Goal: Book appointment/travel/reservation

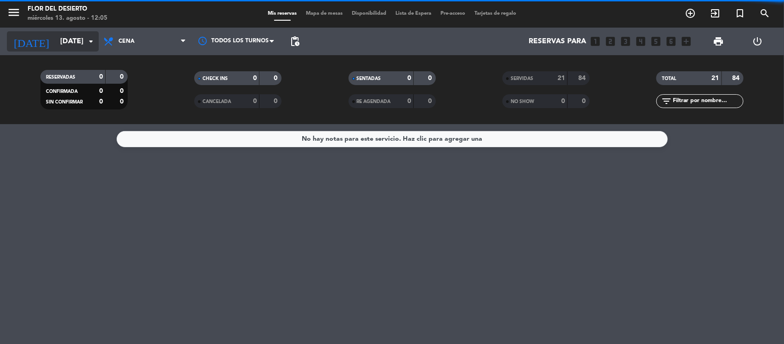
click at [70, 39] on input "[DATE]" at bounding box center [104, 42] width 97 height 18
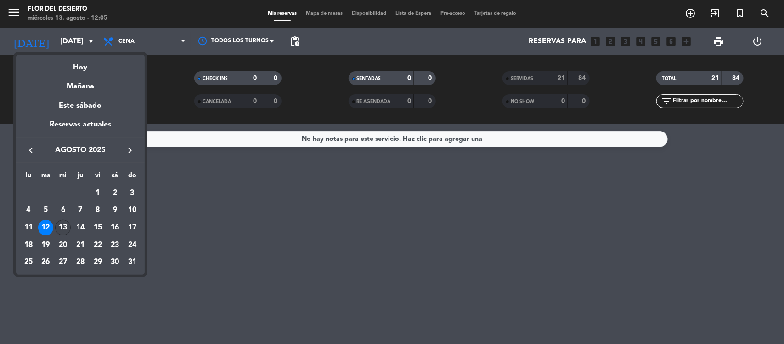
click at [64, 227] on div "13" at bounding box center [63, 228] width 16 height 16
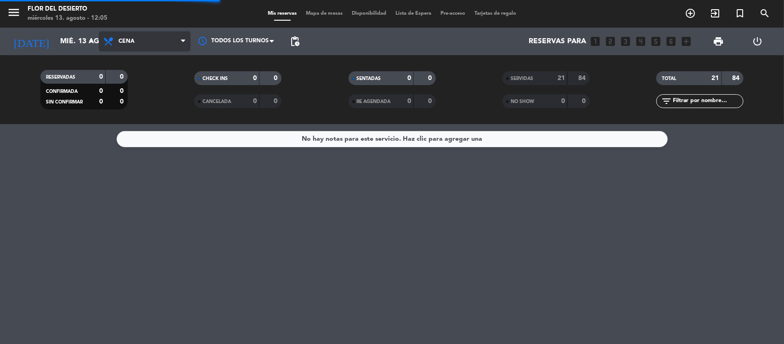
click at [154, 40] on span "Cena" at bounding box center [145, 41] width 92 height 20
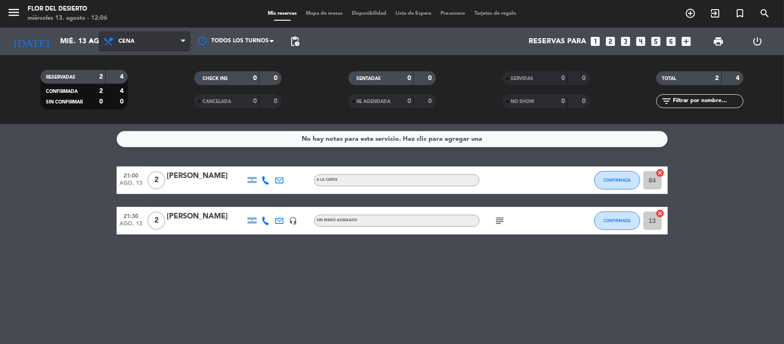
click at [155, 44] on span "Cena" at bounding box center [145, 41] width 92 height 20
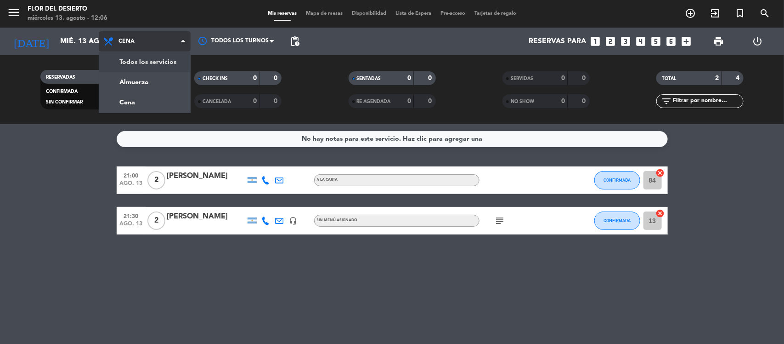
click at [148, 58] on div "menu FLOR DEL DESIERTO [DATE] 13. agosto - 12:06 Mis reservas Mapa de mesas Dis…" at bounding box center [392, 62] width 784 height 124
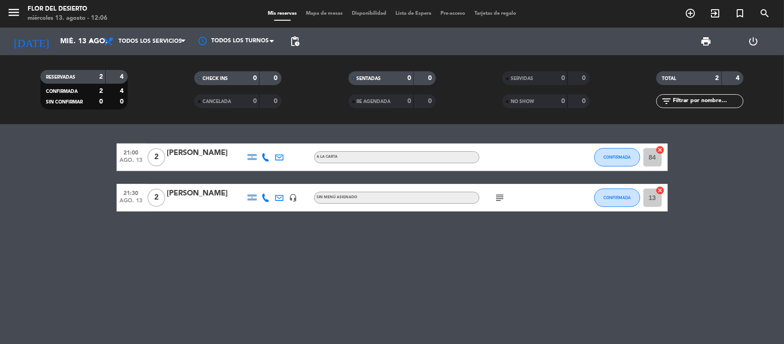
click at [501, 194] on icon "subject" at bounding box center [500, 197] width 11 height 11
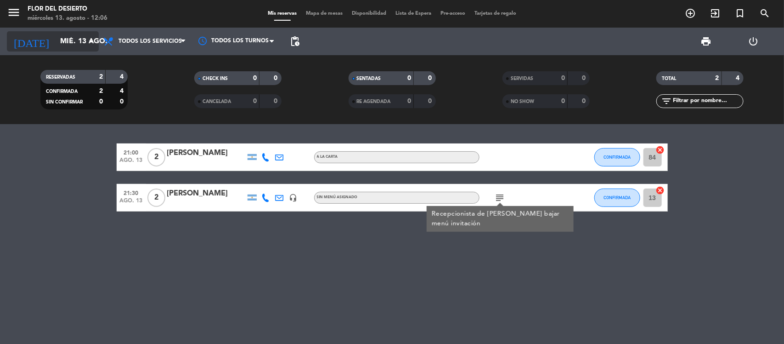
click at [70, 38] on input "mié. 13 ago." at bounding box center [104, 42] width 97 height 18
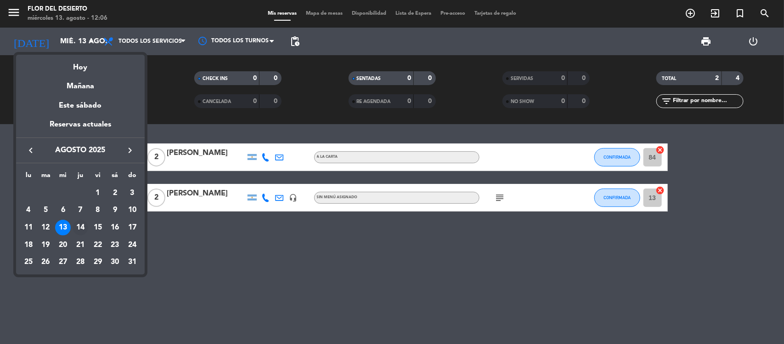
click at [75, 225] on div "14" at bounding box center [81, 228] width 16 height 16
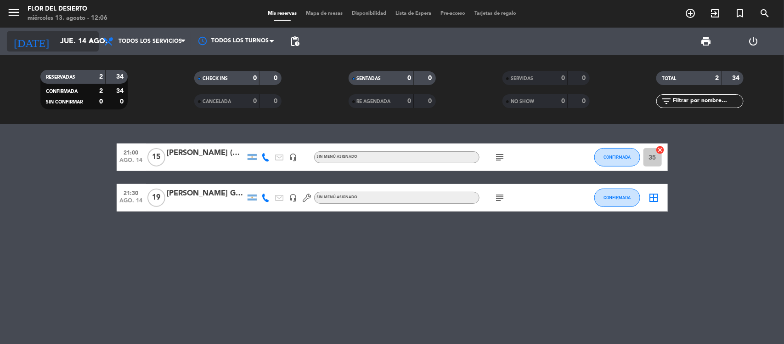
click at [76, 44] on input "jue. 14 ago." at bounding box center [104, 42] width 97 height 18
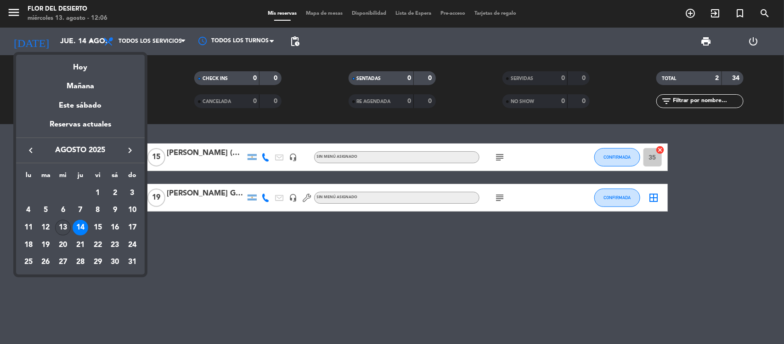
click at [68, 225] on div "13" at bounding box center [63, 228] width 16 height 16
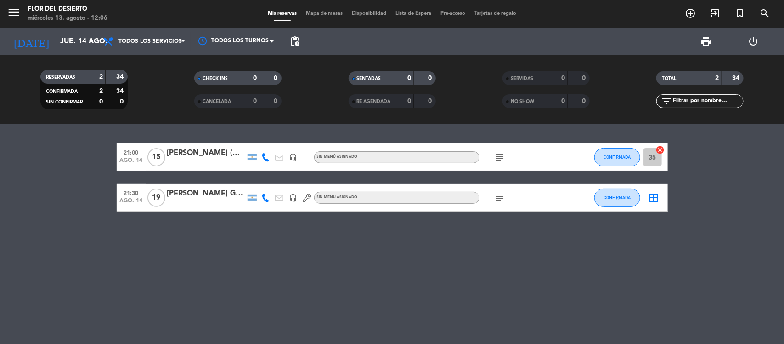
type input "mié. 13 ago."
